Goal: Navigation & Orientation: Understand site structure

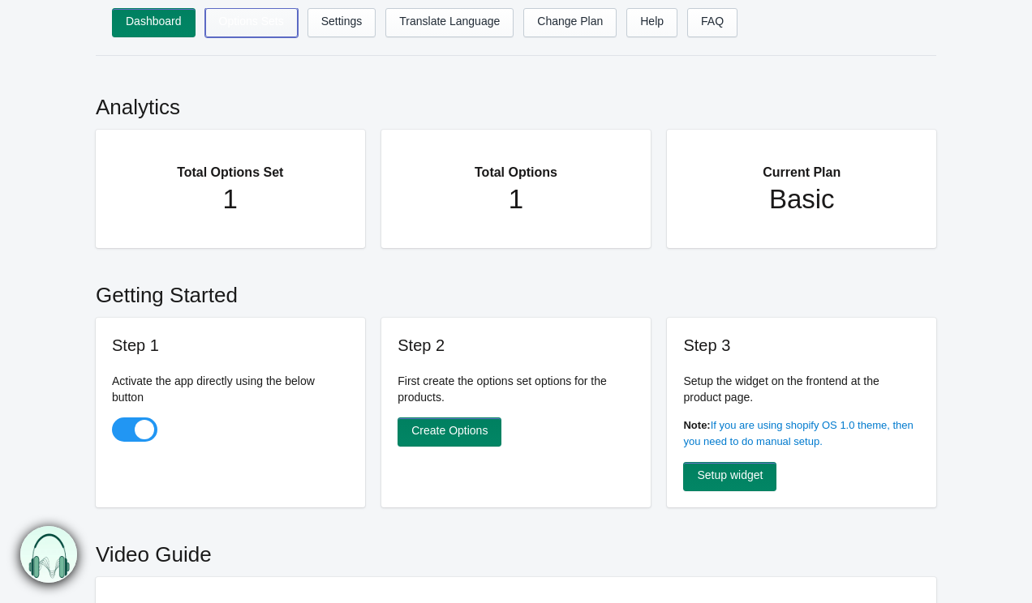
click at [255, 9] on link "Options Sets" at bounding box center [251, 22] width 92 height 29
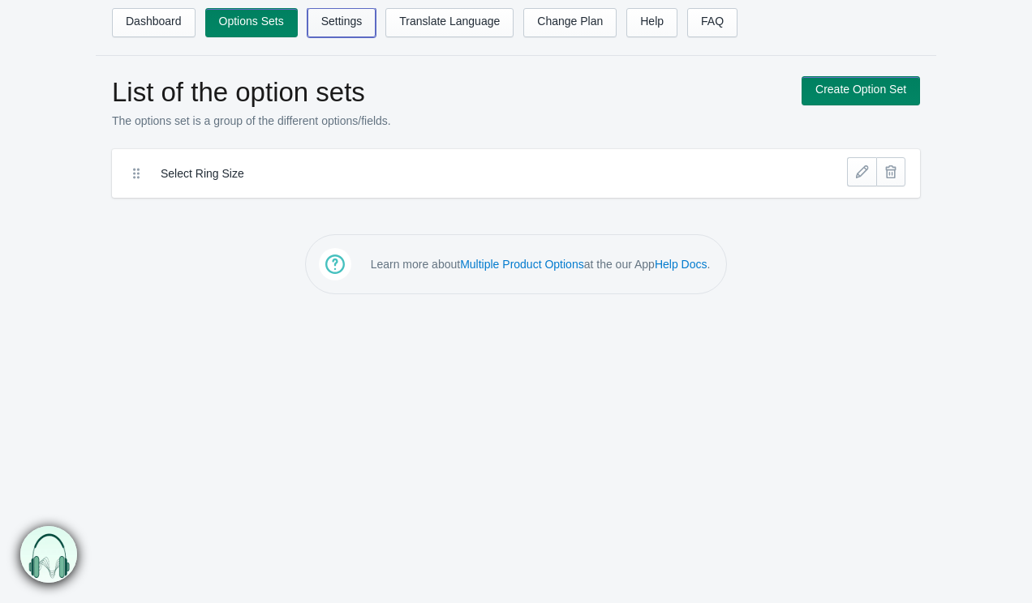
click at [335, 28] on link "Settings" at bounding box center [341, 22] width 69 height 29
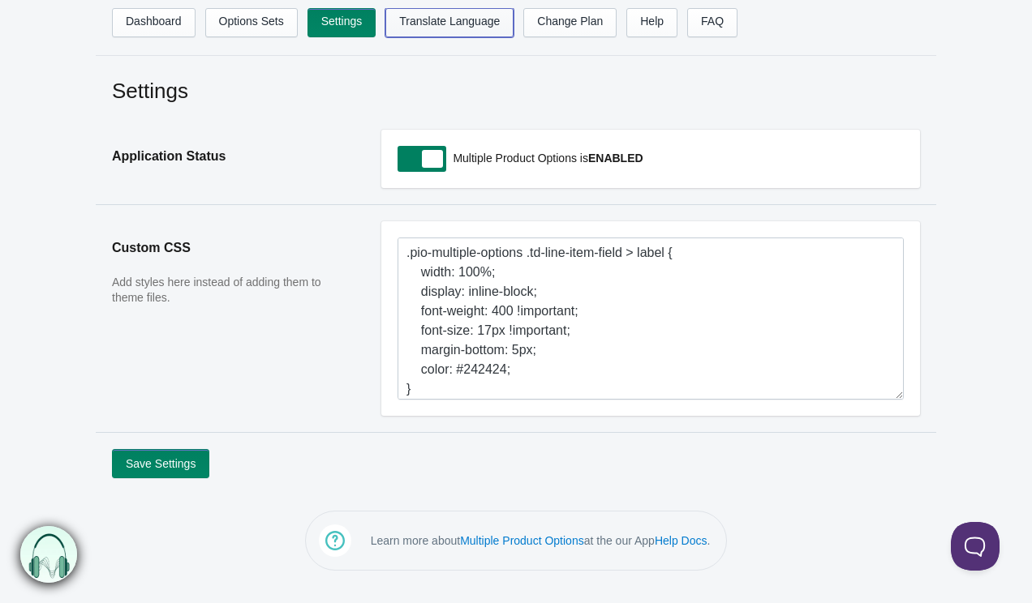
click at [431, 36] on link "Translate Language" at bounding box center [449, 22] width 128 height 29
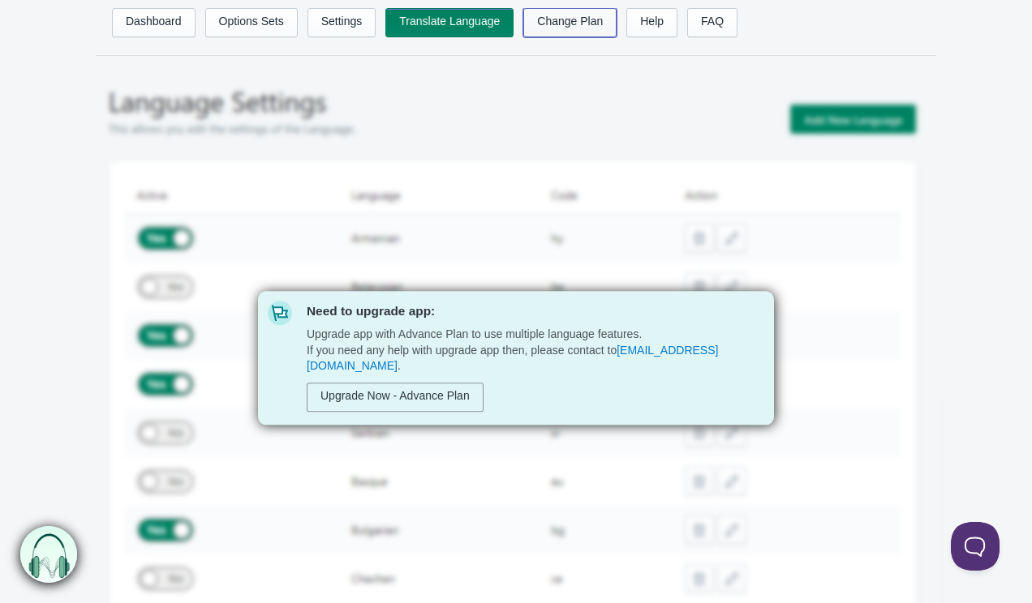
click at [576, 28] on link "Change Plan" at bounding box center [569, 22] width 93 height 29
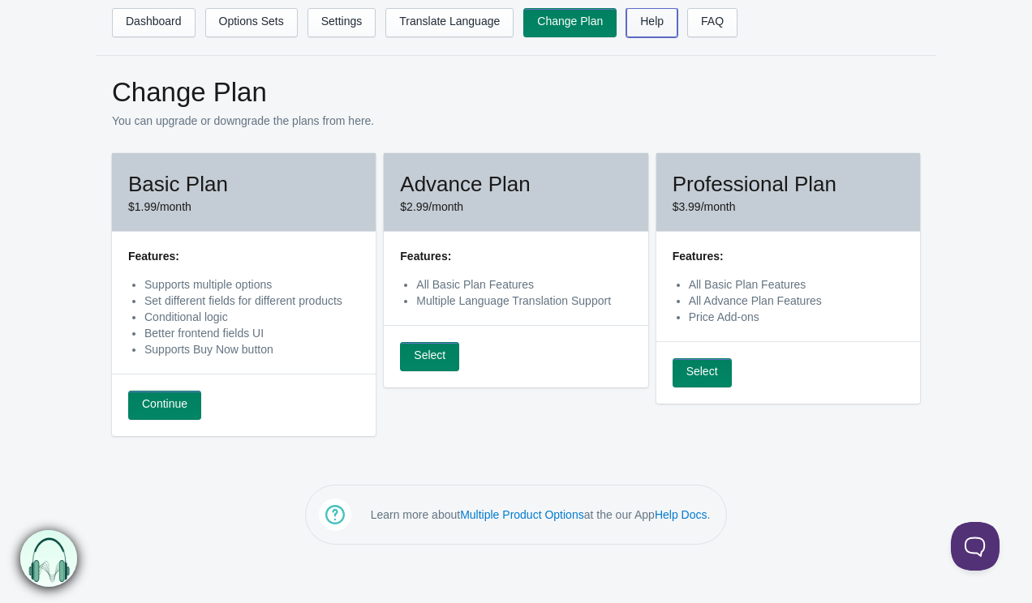
click at [676, 28] on link "Help" at bounding box center [651, 22] width 51 height 29
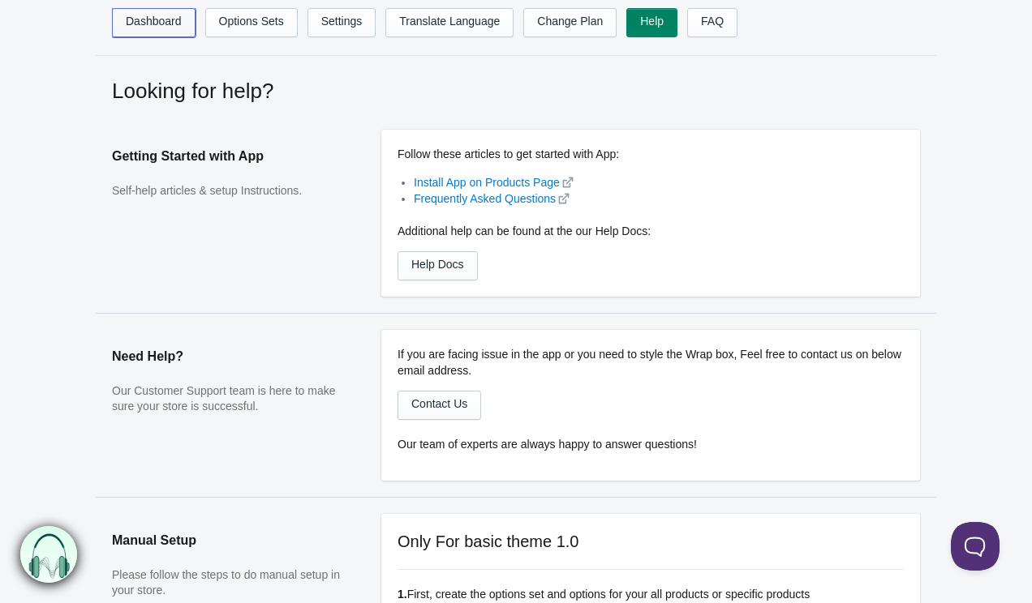
click at [132, 17] on link "Dashboard" at bounding box center [154, 22] width 84 height 29
